Goal: Task Accomplishment & Management: Manage account settings

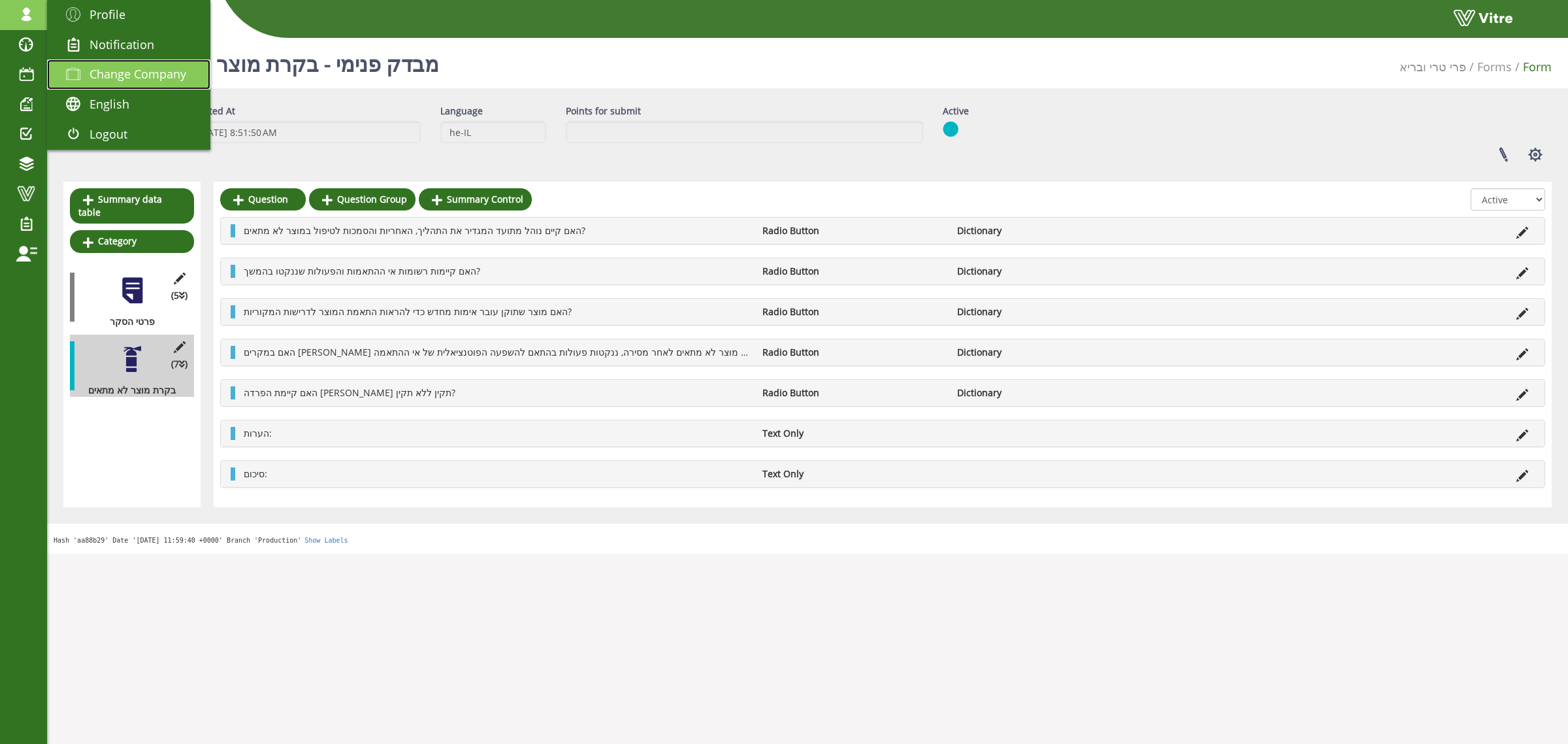
click at [123, 72] on span "Change Company" at bounding box center [138, 74] width 97 height 16
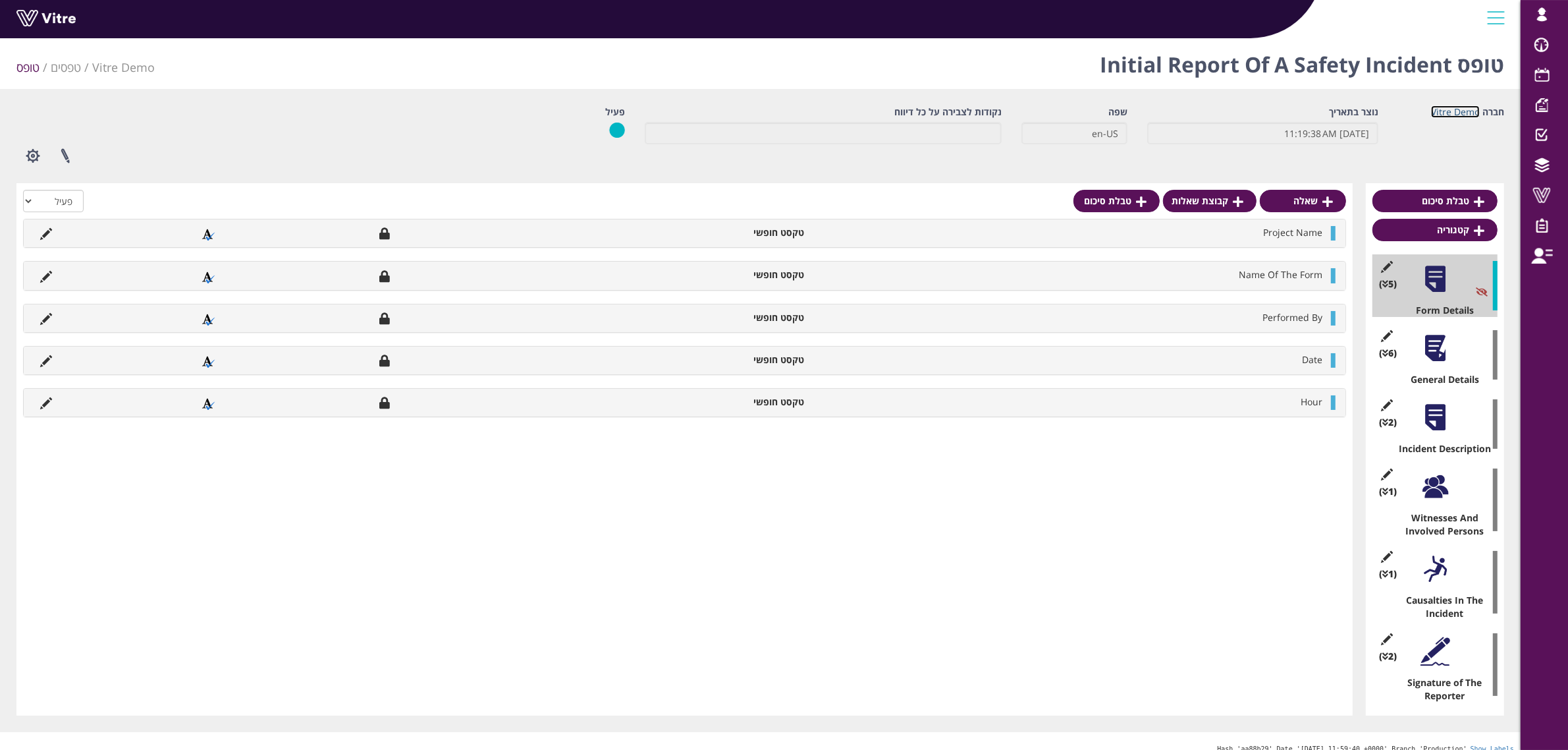
click at [1453, 114] on link "Vitre Demo" at bounding box center [1455, 111] width 49 height 13
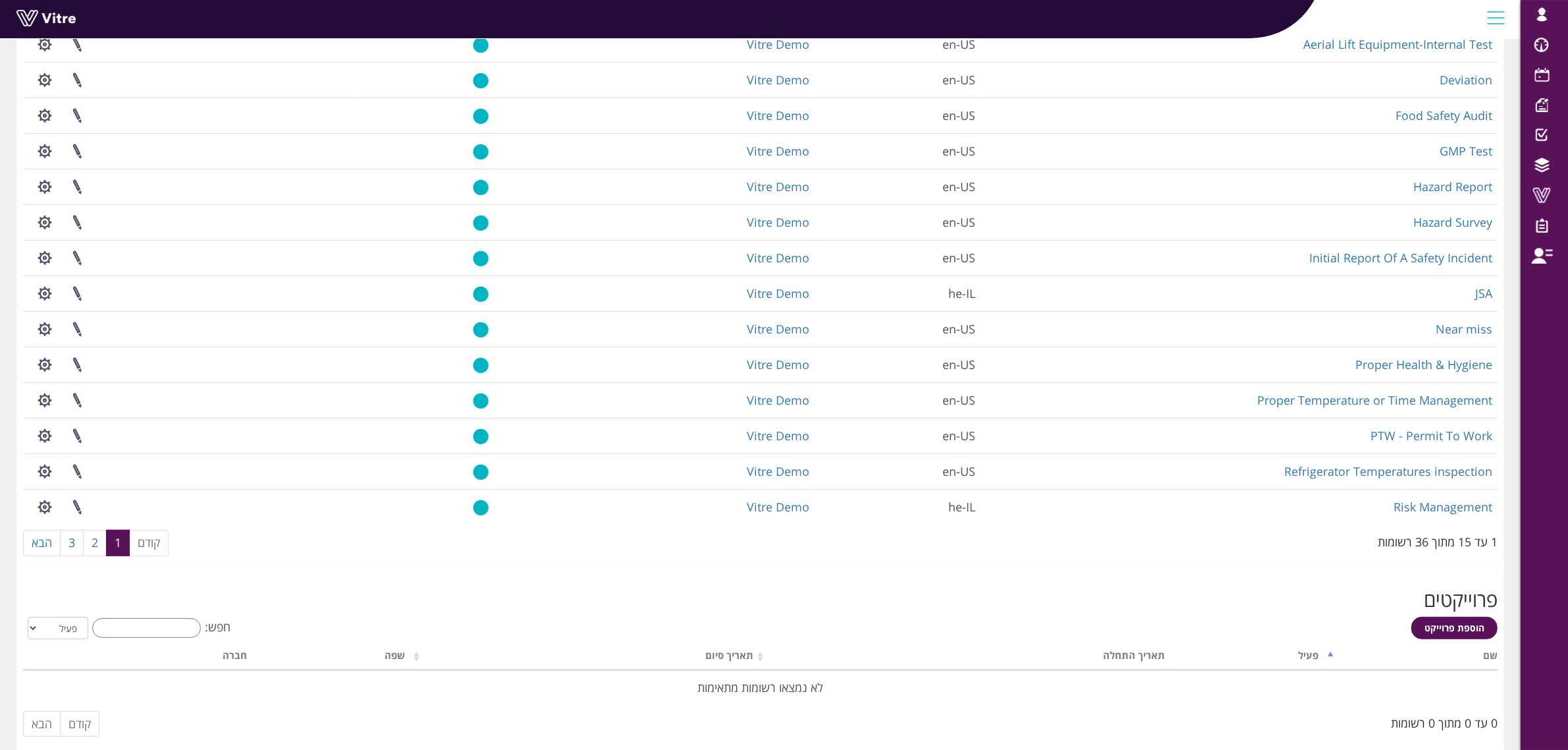
scroll to position [577, 0]
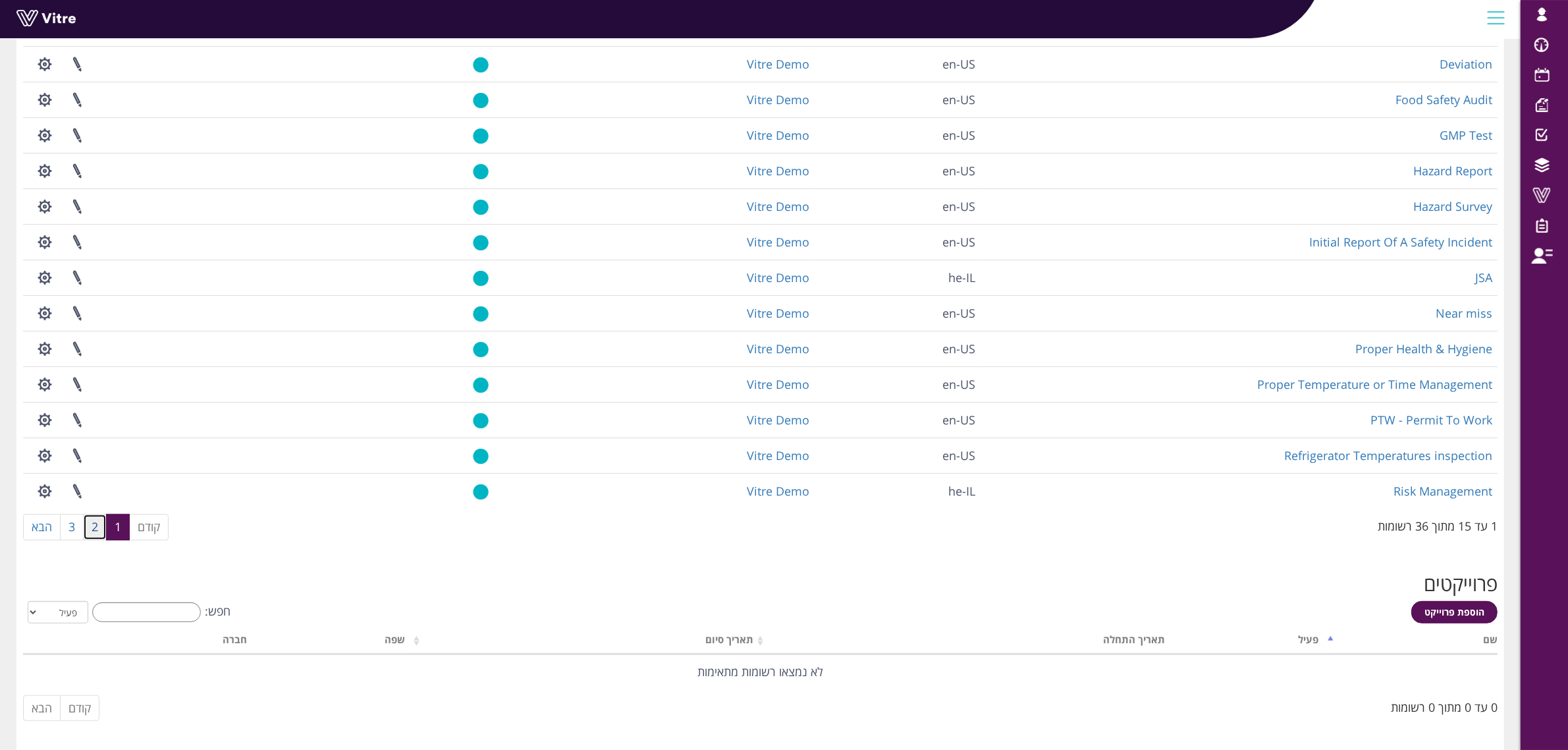
click at [98, 522] on link "2" at bounding box center [95, 527] width 24 height 26
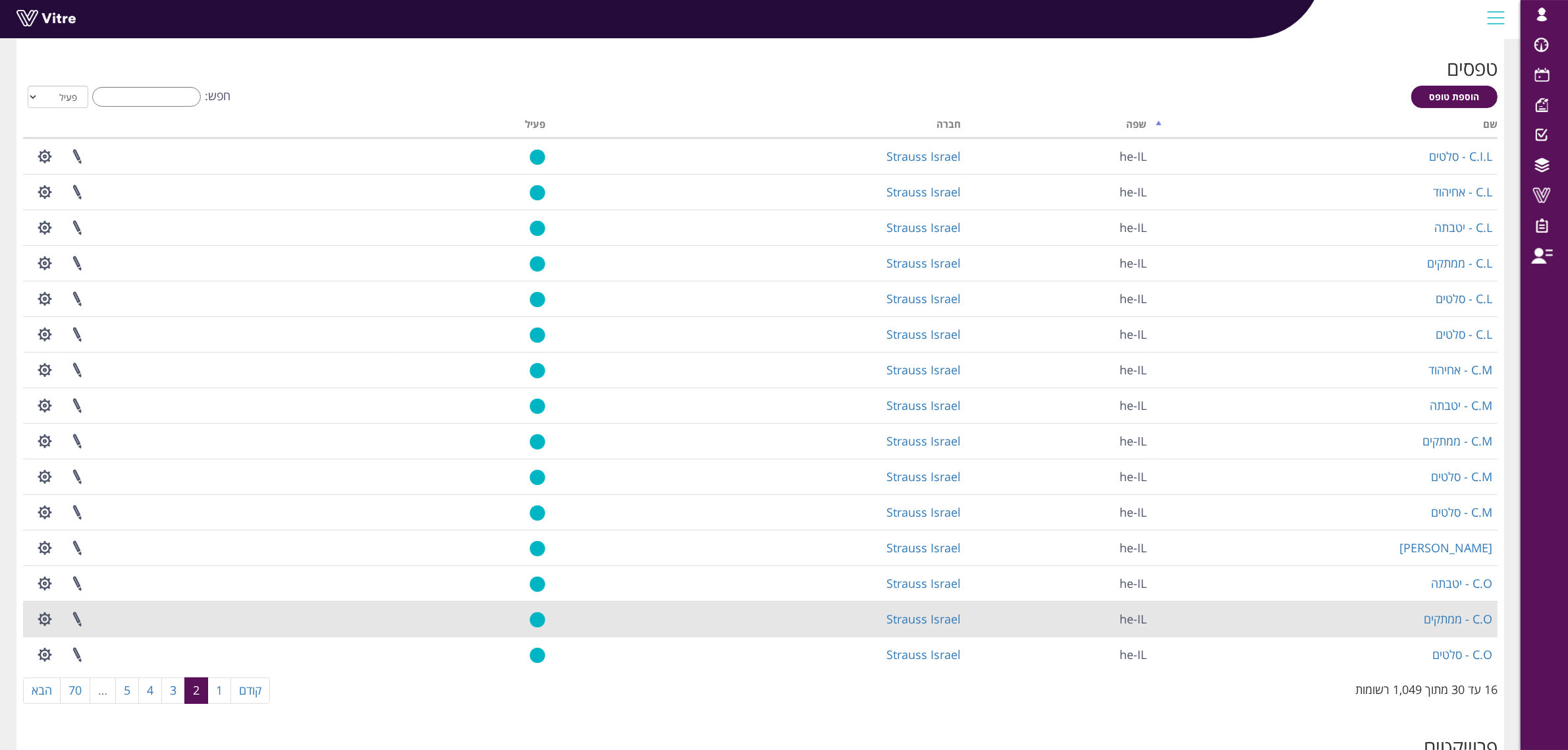
scroll to position [411, 0]
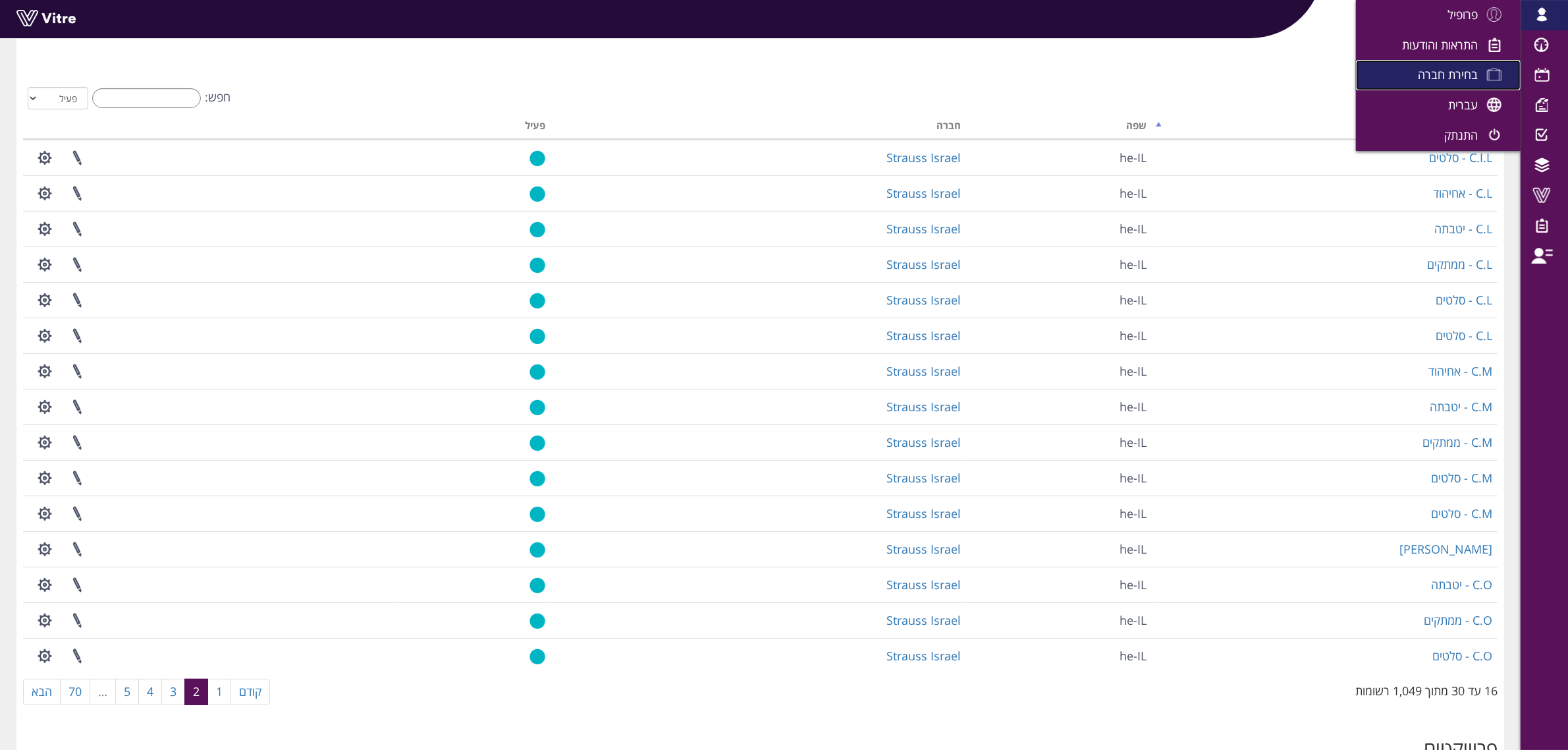
click at [1441, 69] on span "בחירת חברה" at bounding box center [1447, 75] width 60 height 16
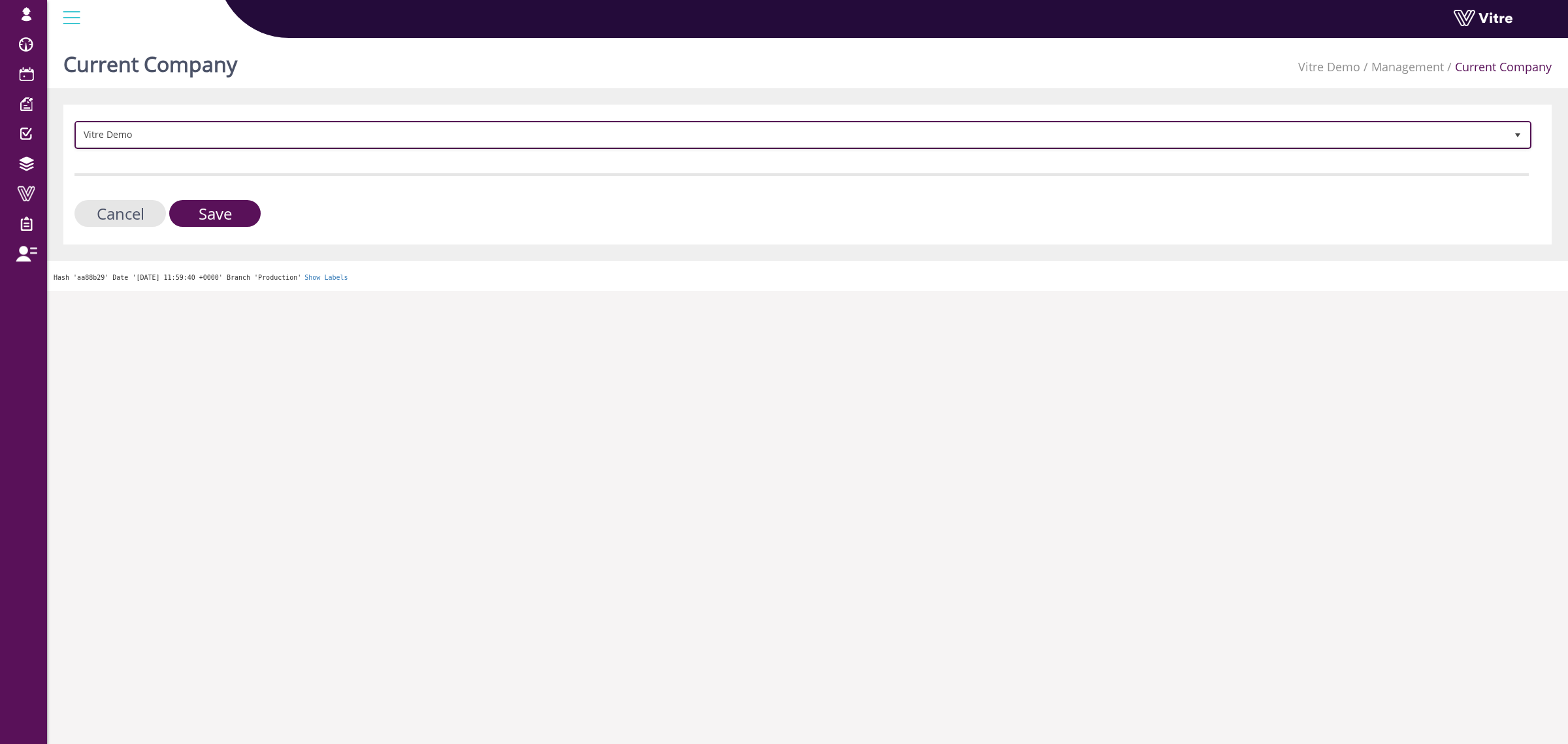
click at [171, 123] on span "Vitre Demo" at bounding box center [791, 134] width 1430 height 24
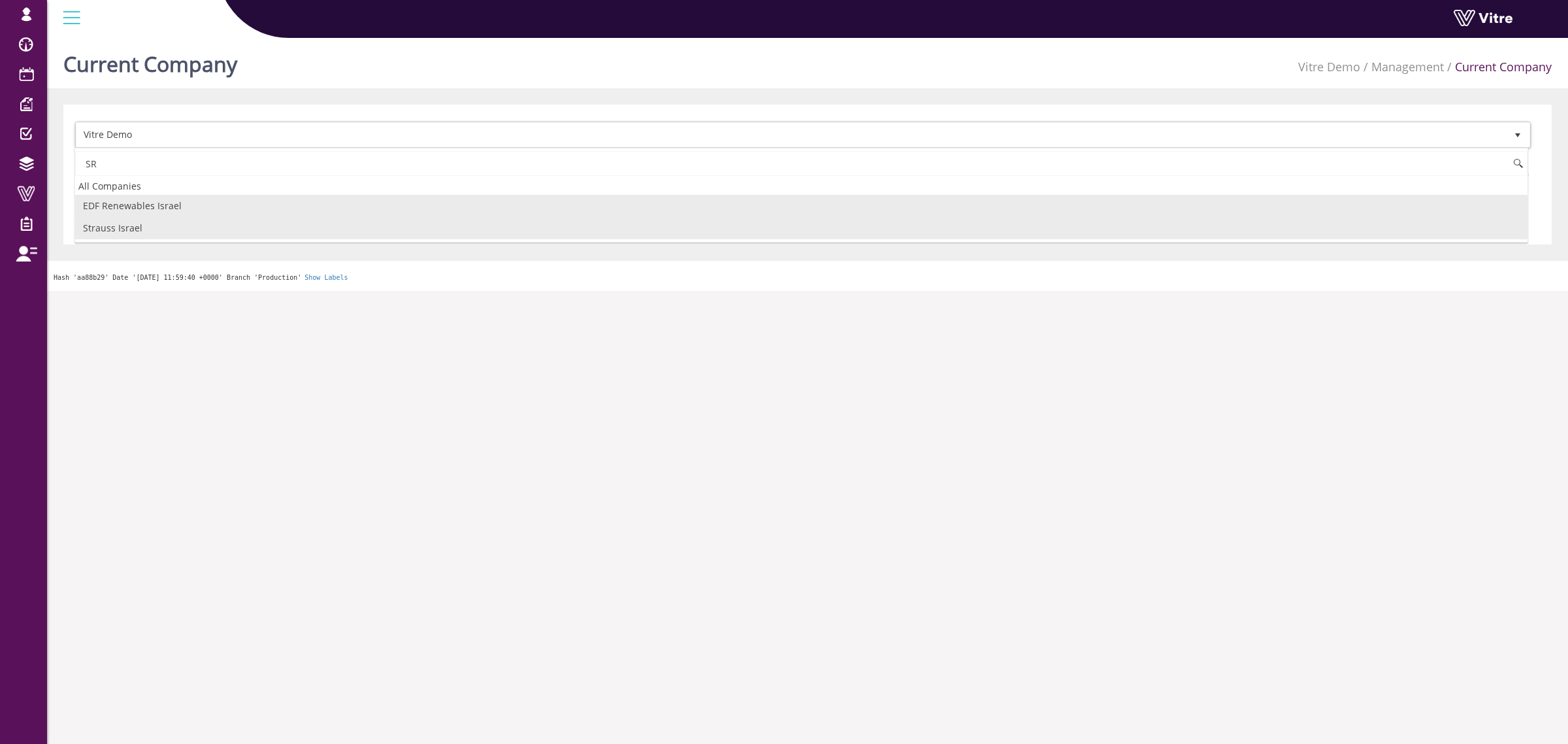
click at [163, 234] on li "Strauss Israel" at bounding box center [801, 228] width 1453 height 22
type input "SR"
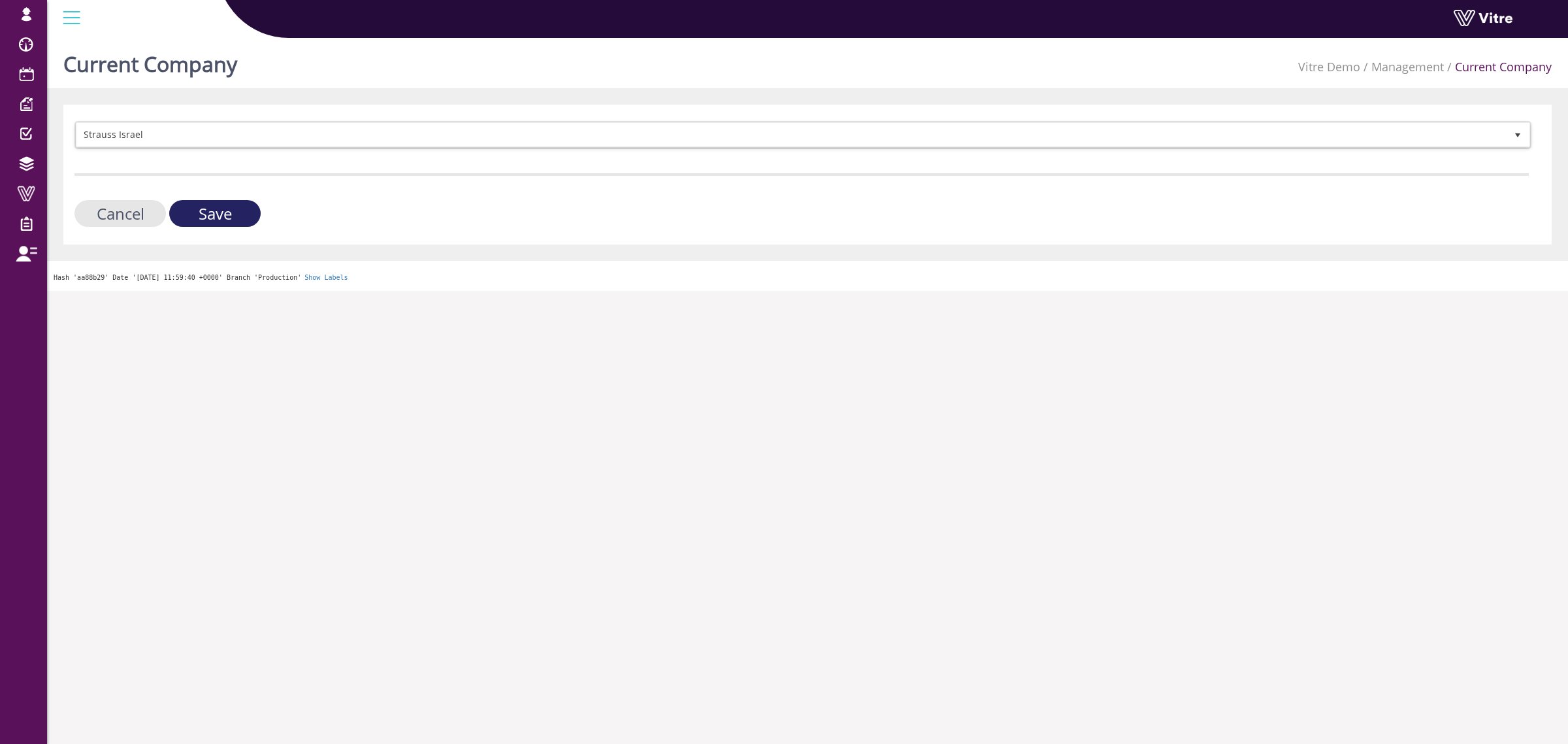
click at [210, 205] on input "Save" at bounding box center [215, 213] width 91 height 27
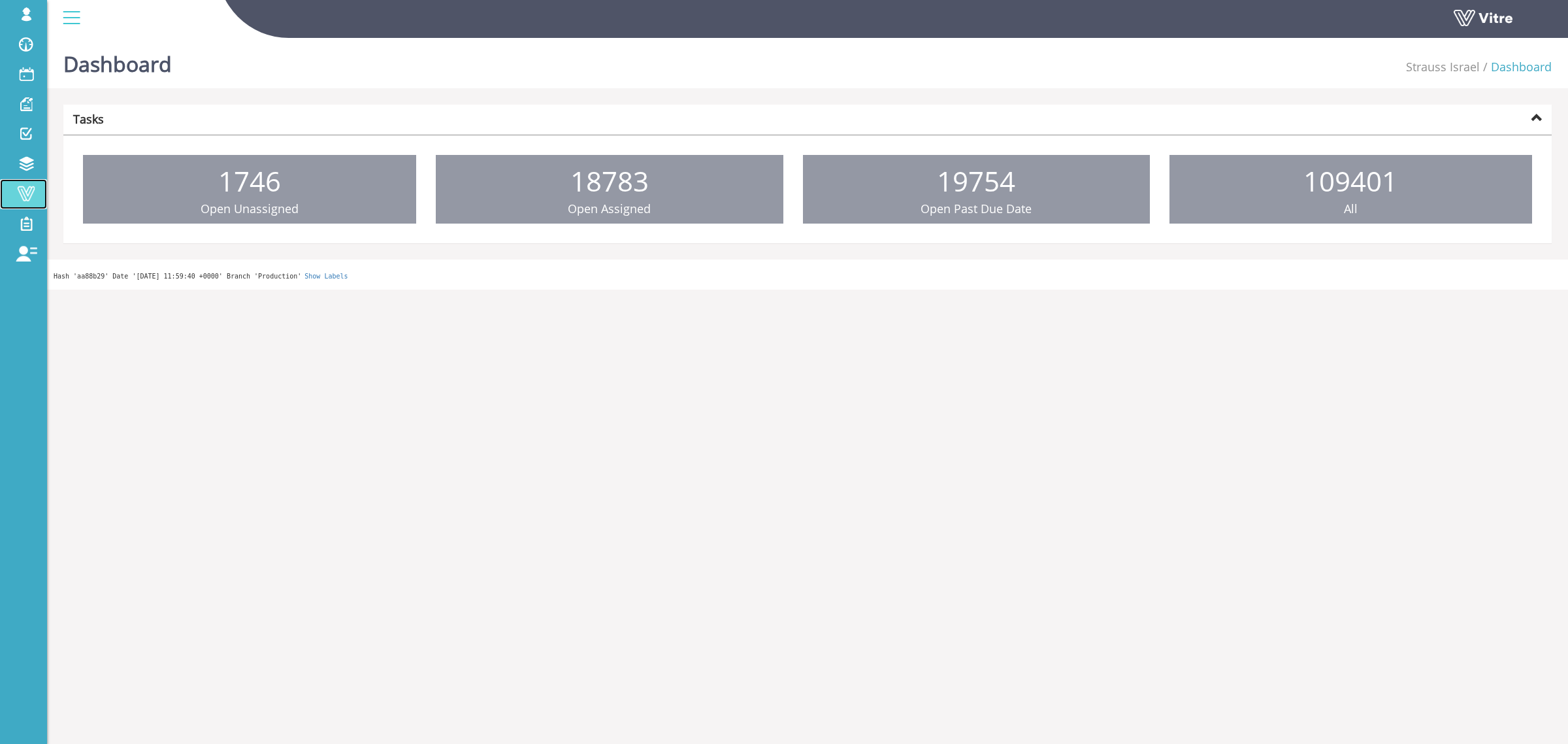
click at [33, 193] on span at bounding box center [25, 193] width 33 height 16
click at [1016, 290] on html "lishay@vitre.io Profile Notification Change Company עברית English Español Franç…" at bounding box center [784, 145] width 1568 height 290
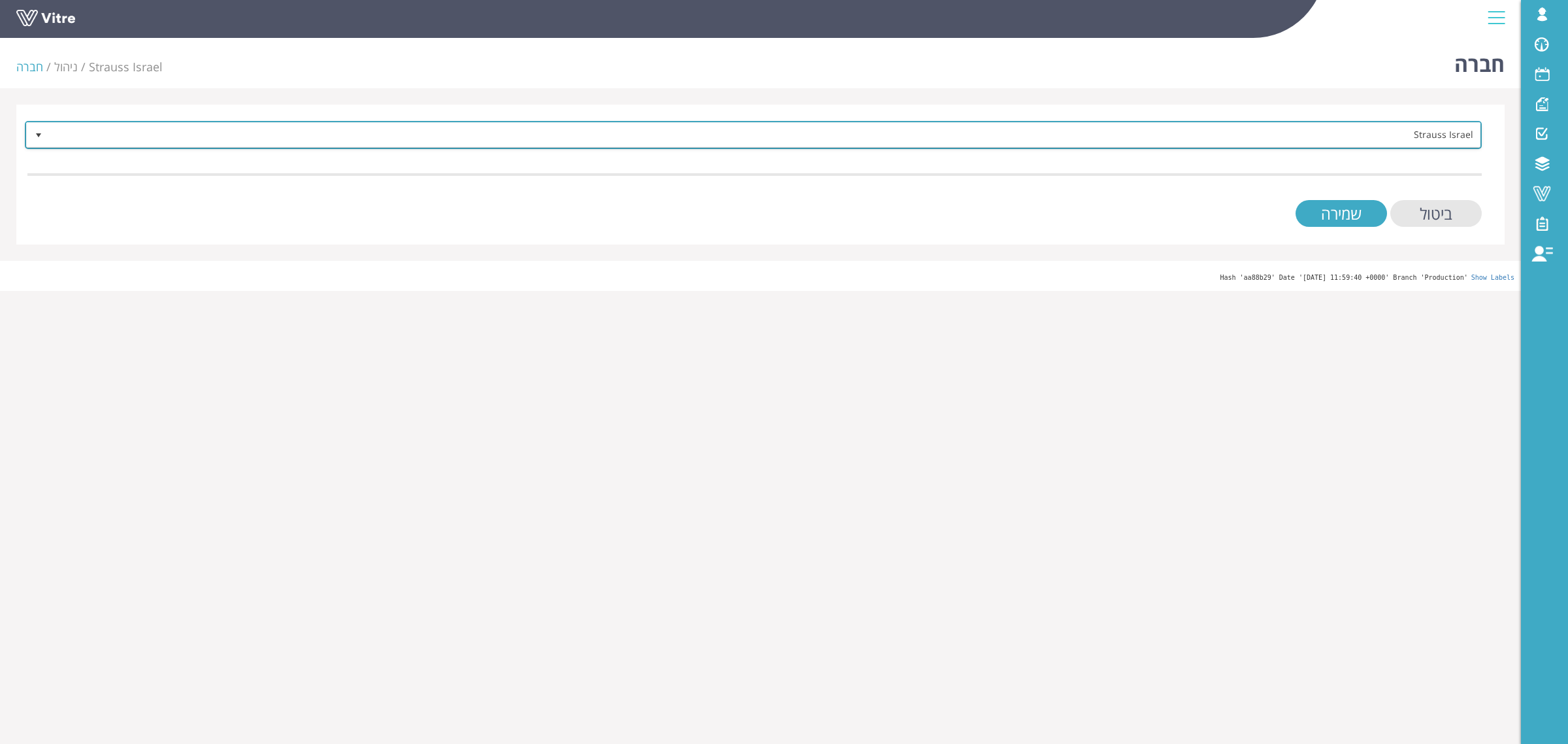
click at [1358, 138] on span "Strauss Israel" at bounding box center [765, 134] width 1431 height 24
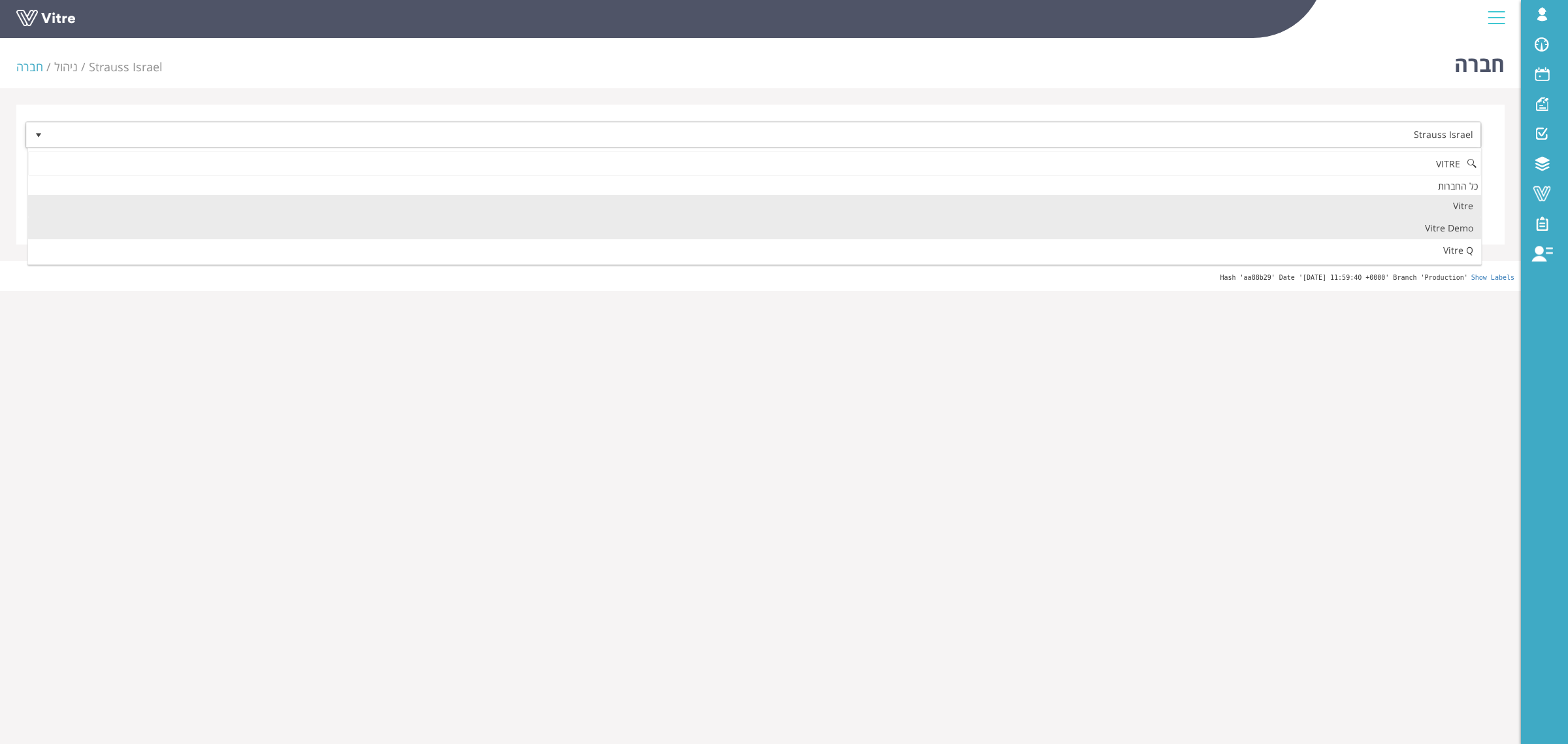
click at [1381, 228] on li "Vitre Demo" at bounding box center [754, 228] width 1453 height 22
type input "VITRE"
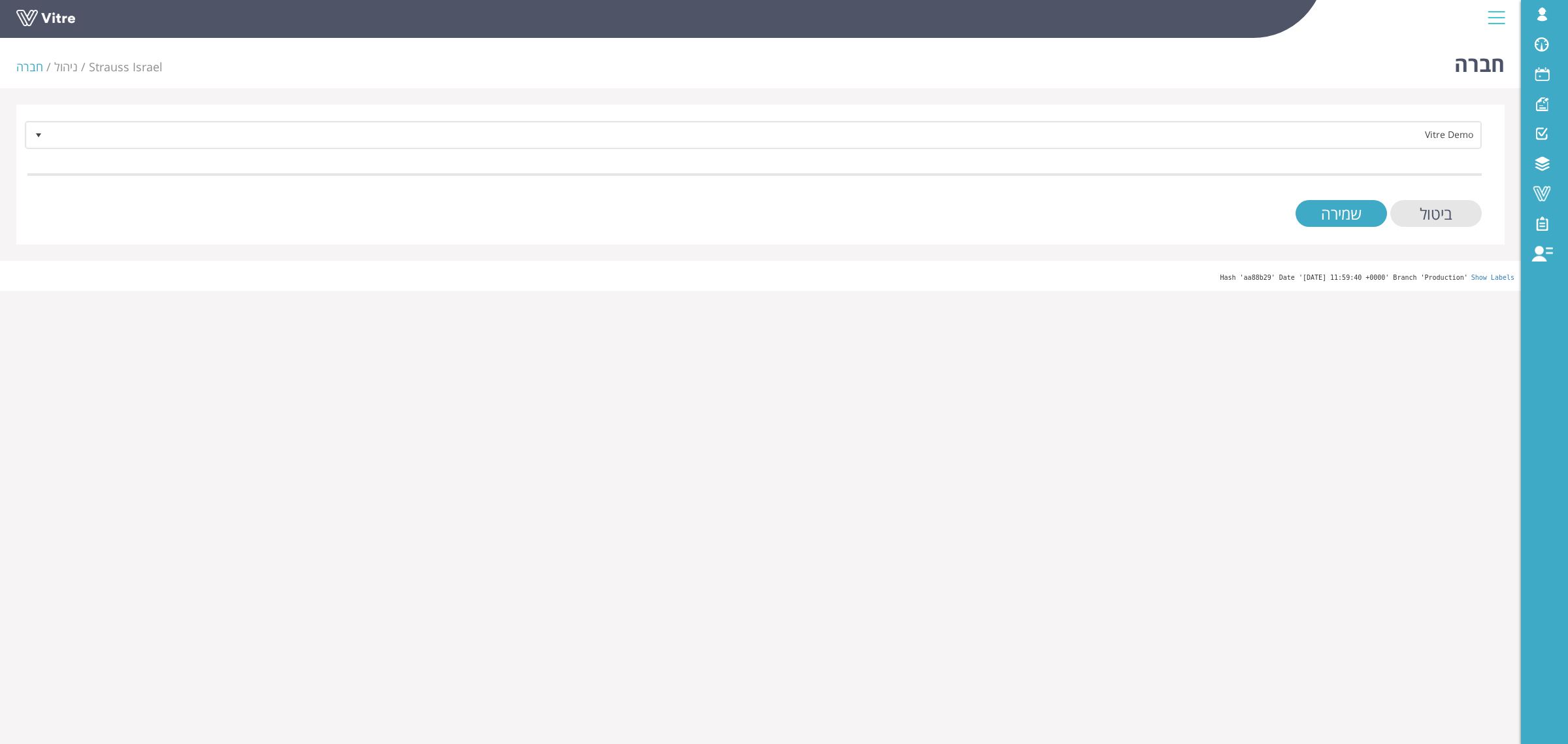
click at [1353, 190] on form "Vitre Demo 412 ביטול שמירה" at bounding box center [754, 173] width 1454 height 106
click at [1348, 207] on input "שמירה" at bounding box center [1341, 213] width 91 height 27
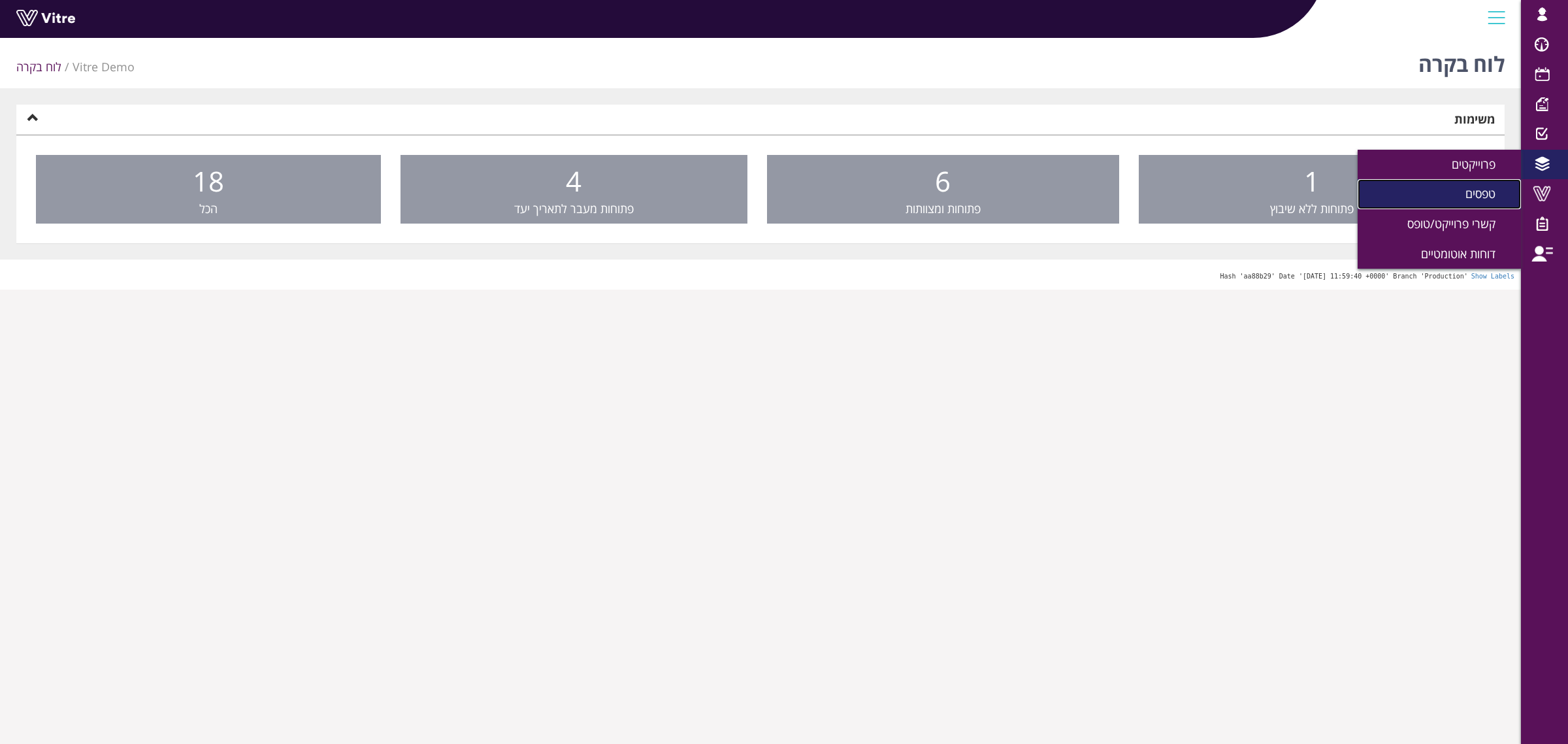
click at [1494, 185] on link "טפסים" at bounding box center [1439, 194] width 163 height 30
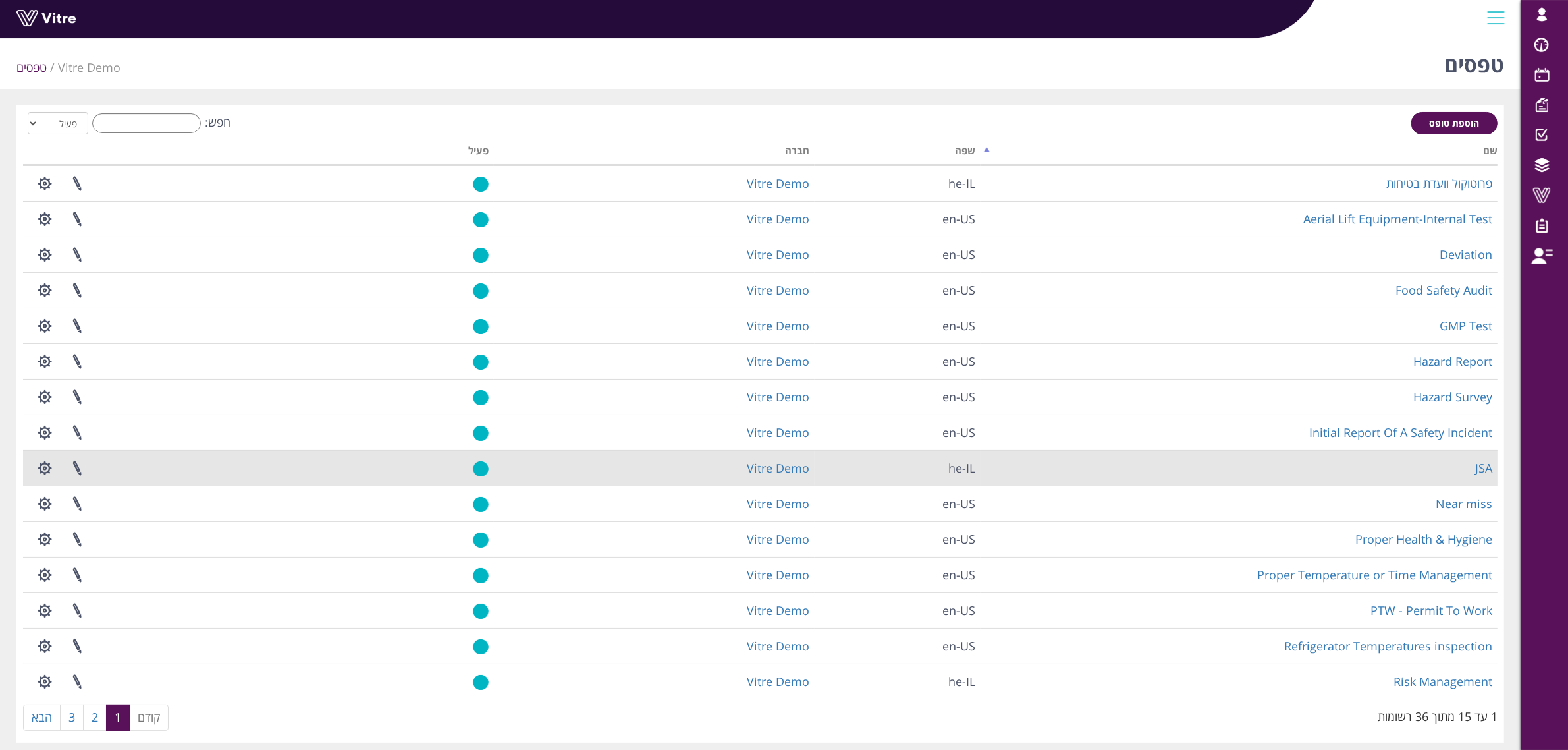
scroll to position [41, 0]
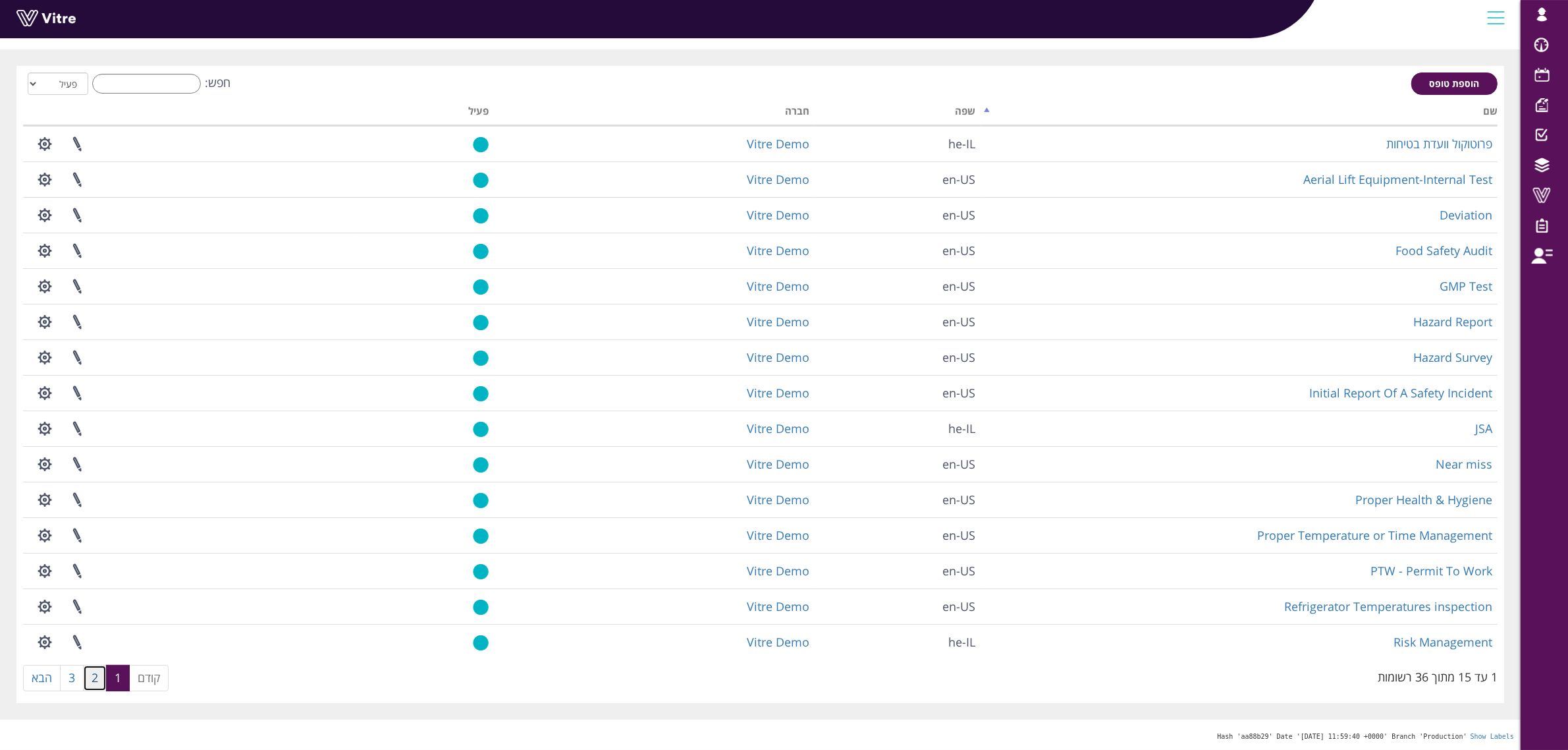
click at [94, 670] on link "2" at bounding box center [95, 678] width 24 height 26
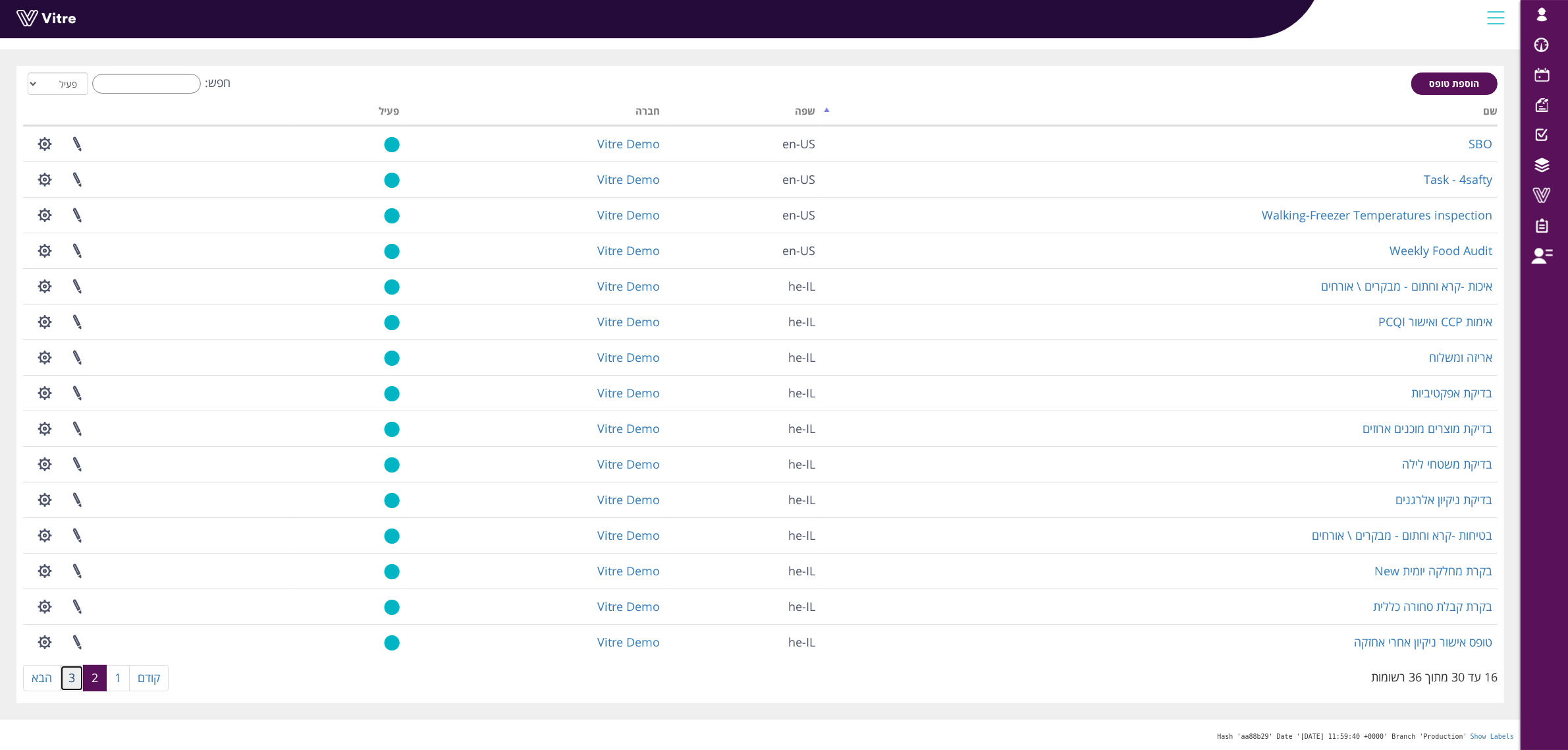
click at [78, 683] on link "3" at bounding box center [72, 678] width 24 height 26
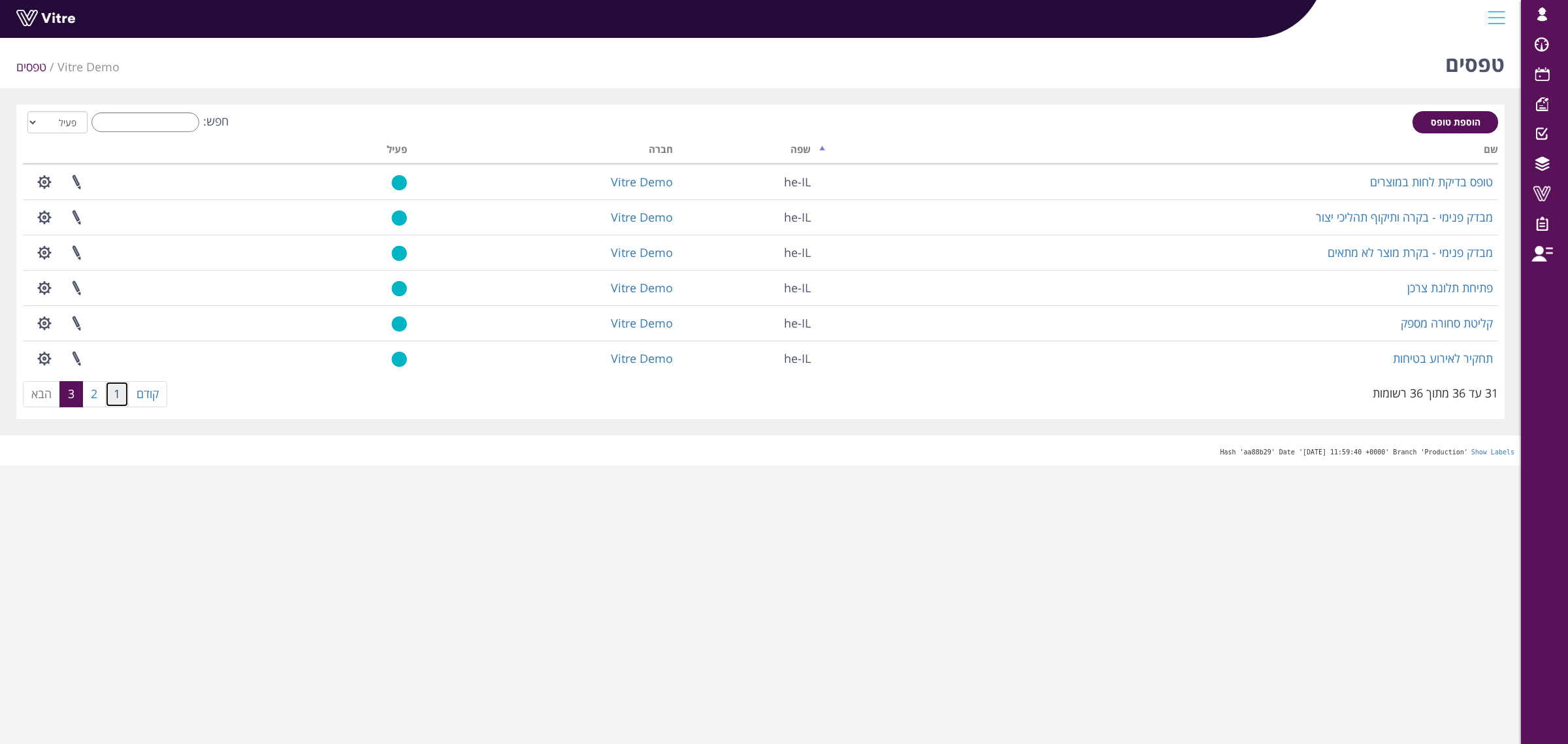
click at [110, 393] on link "1" at bounding box center [117, 394] width 24 height 26
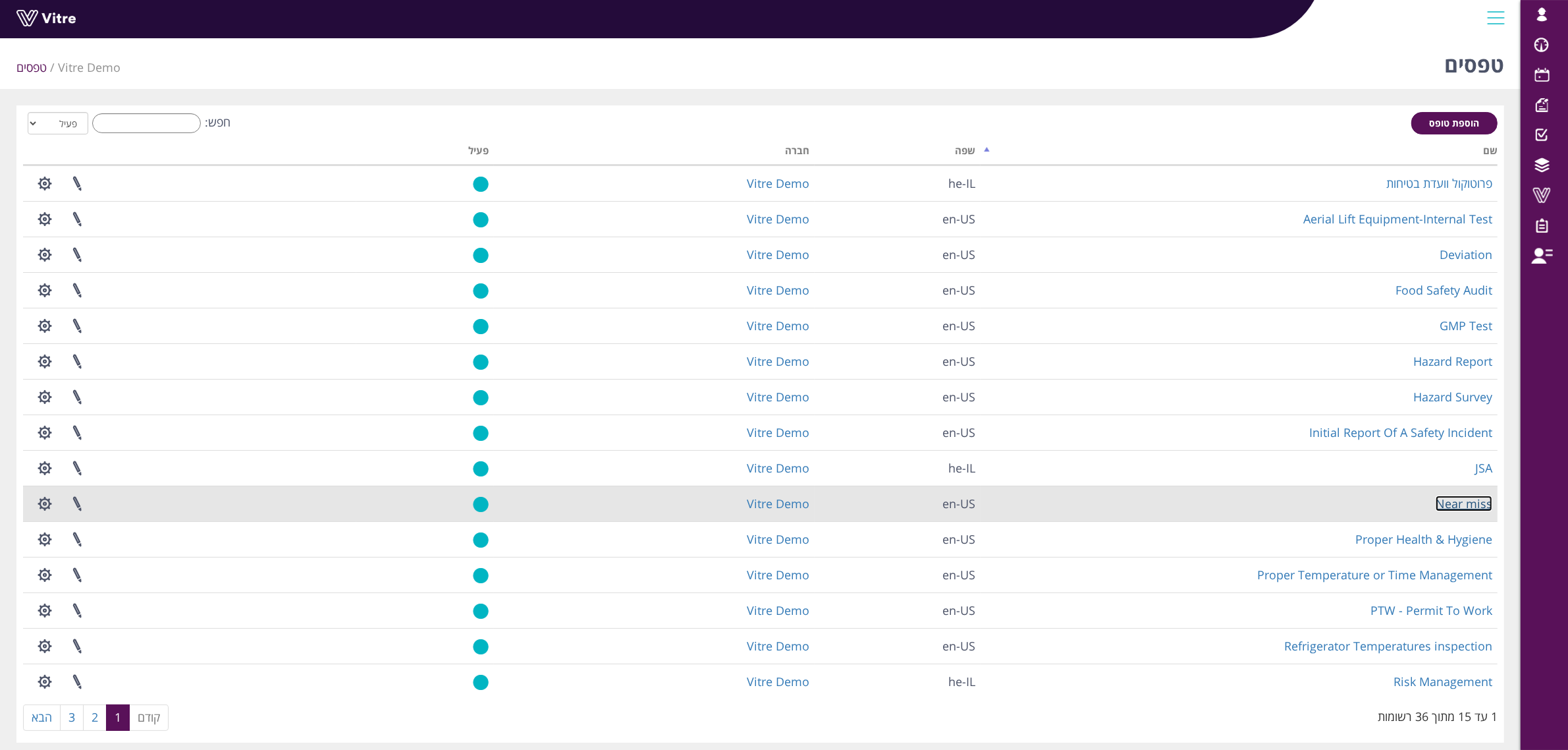
click at [1470, 501] on link "Near miss" at bounding box center [1464, 504] width 57 height 16
